Goal: Navigation & Orientation: Find specific page/section

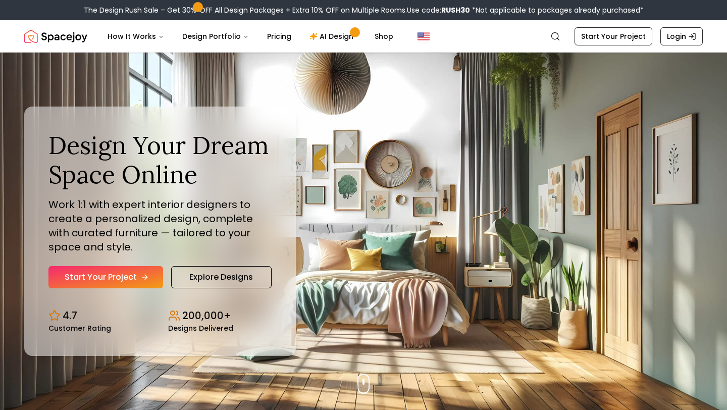
click at [139, 285] on link "Start Your Project" at bounding box center [105, 277] width 115 height 22
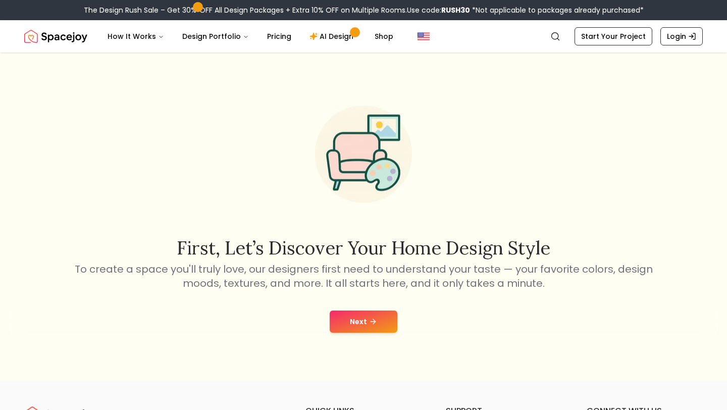
click at [377, 318] on button "Next" at bounding box center [364, 321] width 68 height 22
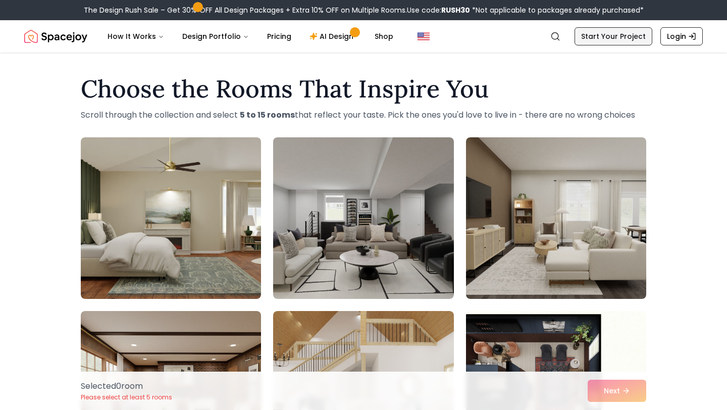
click at [630, 38] on link "Start Your Project" at bounding box center [613, 36] width 78 height 18
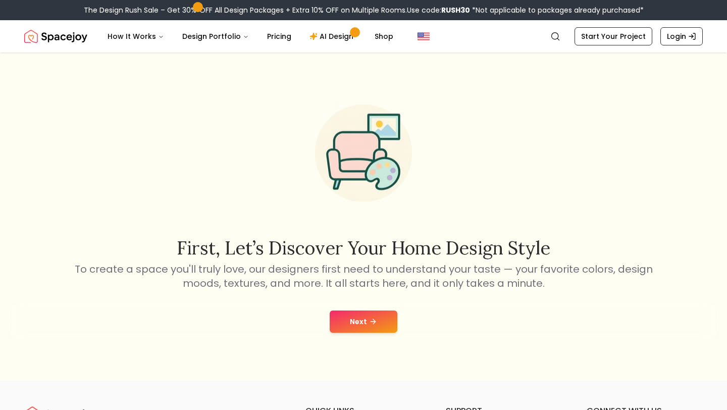
click at [391, 317] on button "Next" at bounding box center [364, 321] width 68 height 22
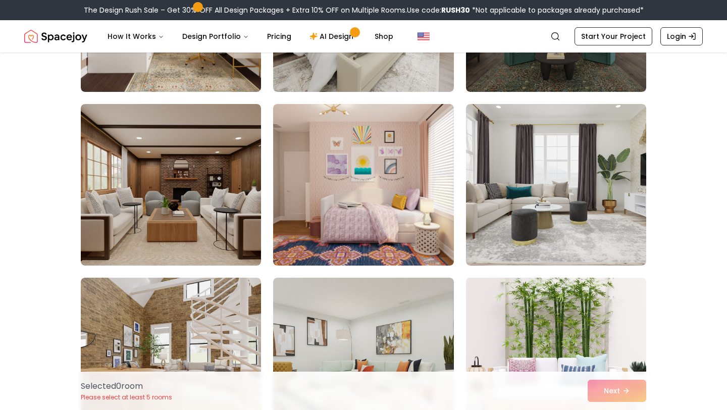
scroll to position [387, 0]
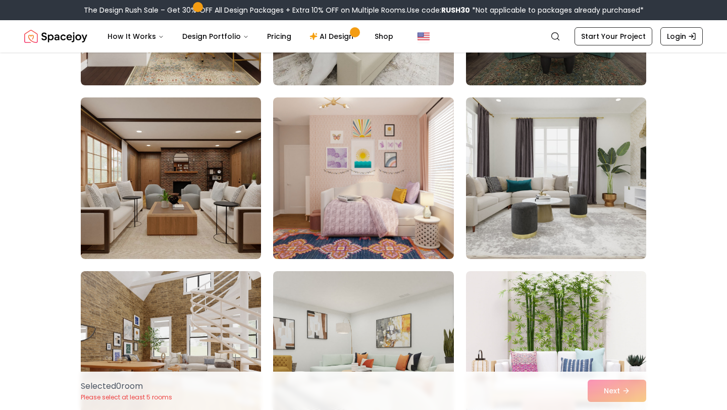
click at [611, 396] on div "Selected 0 room Please select at least 5 rooms Next" at bounding box center [363, 390] width 581 height 38
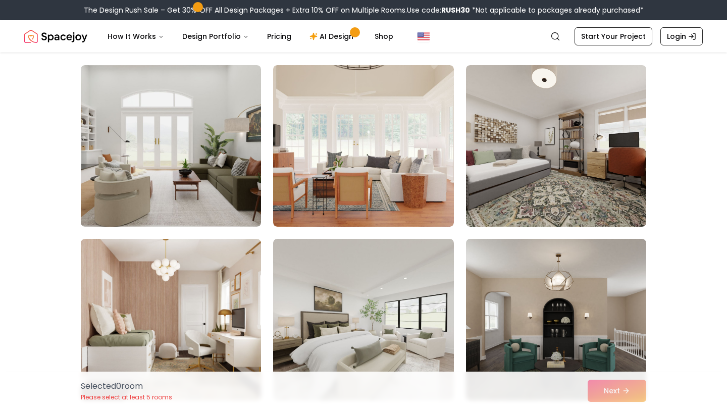
scroll to position [69, 0]
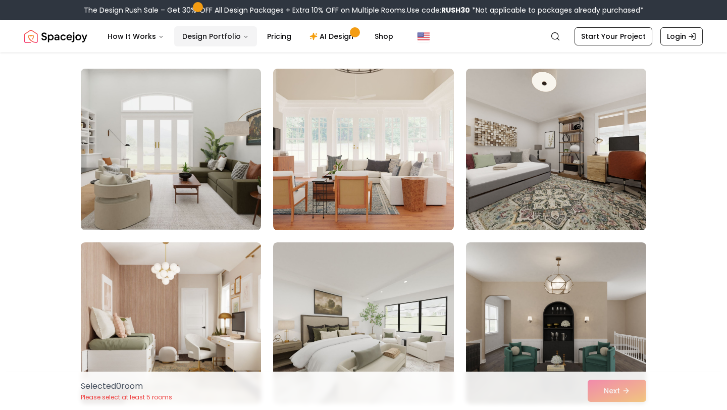
click at [206, 36] on button "Design Portfolio" at bounding box center [215, 36] width 83 height 20
click at [366, 34] on link "Shop" at bounding box center [383, 36] width 35 height 20
